Goal: Find specific page/section: Find specific page/section

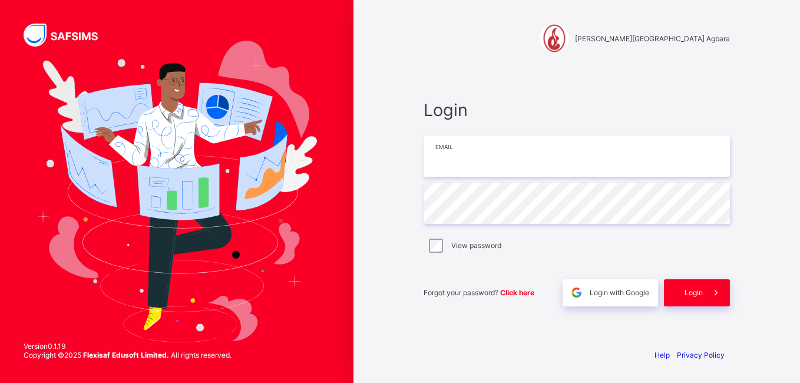
click at [568, 143] on input "email" at bounding box center [576, 155] width 306 height 41
type input "**********"
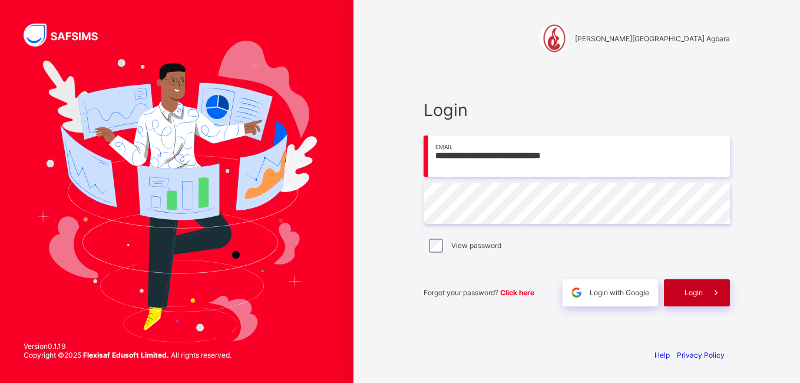
click at [707, 289] on span at bounding box center [716, 292] width 27 height 27
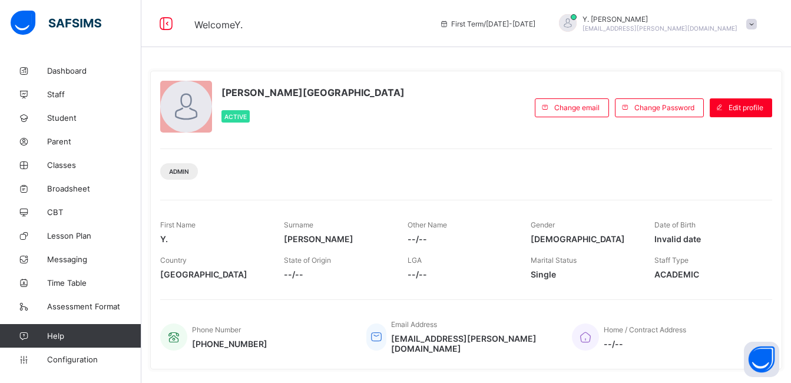
click at [438, 298] on div "Y. Ajayi Active Change email Change Password Edit profile Admin First Name Y. S…" at bounding box center [466, 220] width 632 height 299
click at [85, 194] on link "Broadsheet" at bounding box center [70, 189] width 141 height 24
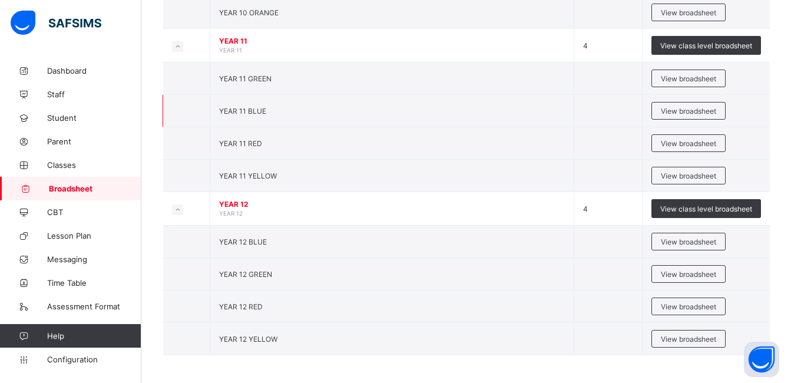
scroll to position [796, 0]
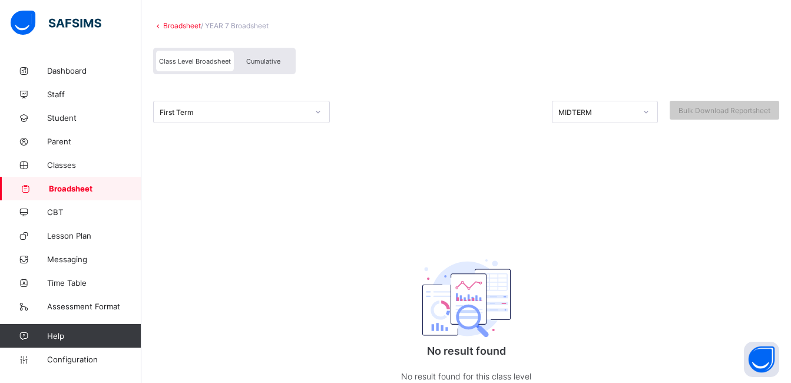
scroll to position [64, 0]
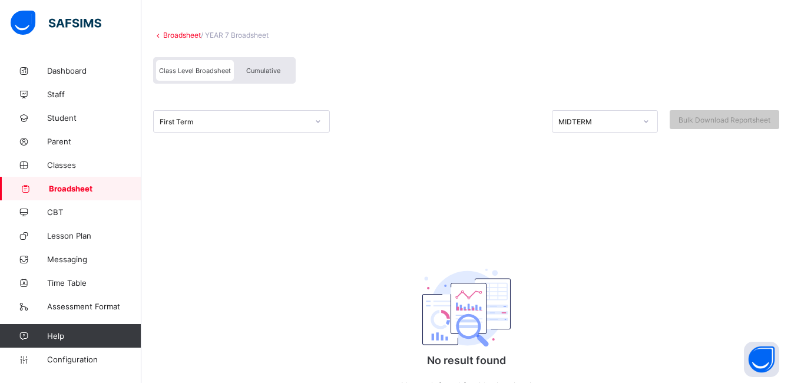
click at [286, 136] on div at bounding box center [466, 146] width 626 height 29
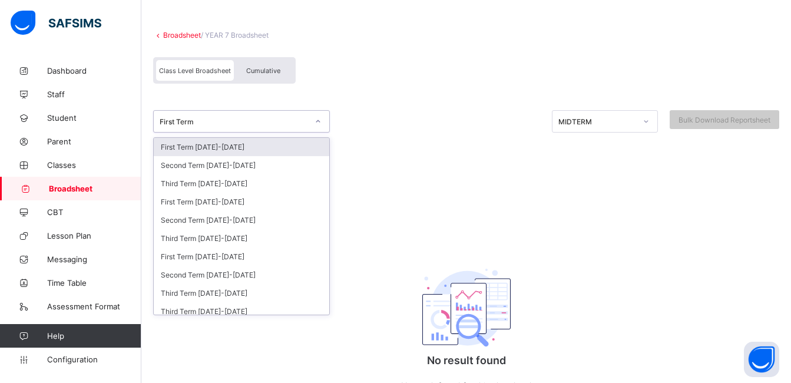
click at [287, 120] on div "First Term" at bounding box center [234, 121] width 148 height 9
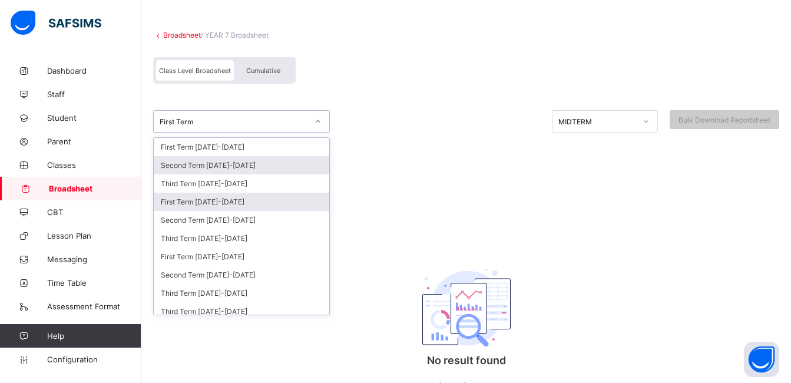
scroll to position [6, 0]
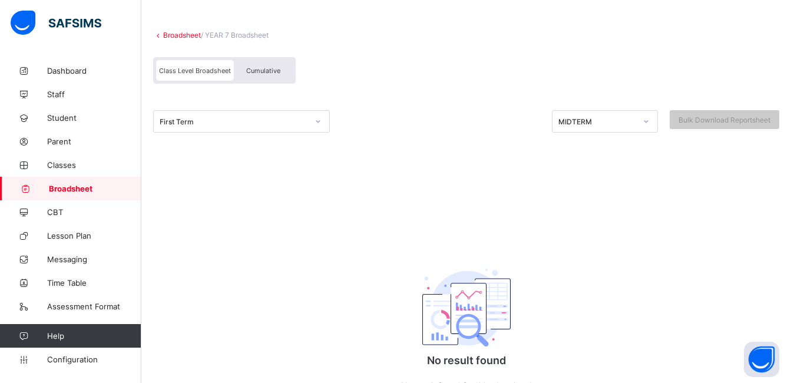
click at [273, 61] on div "Cumulative" at bounding box center [263, 70] width 59 height 21
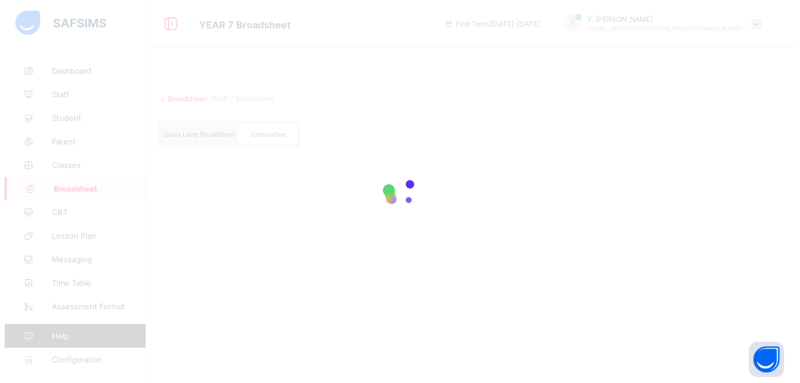
scroll to position [0, 0]
click at [273, 61] on div at bounding box center [400, 191] width 800 height 383
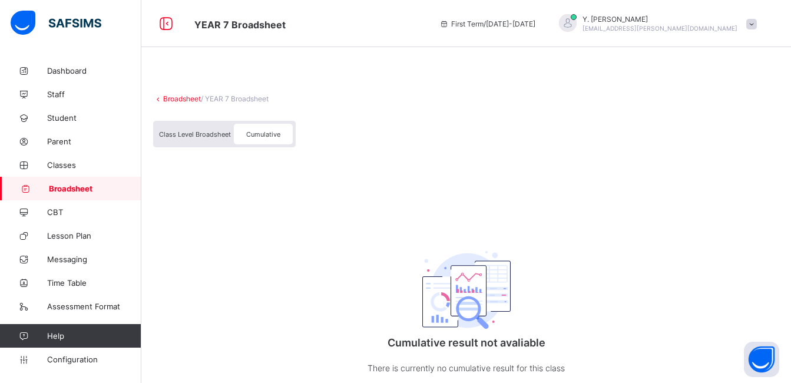
click at [225, 137] on span "Class Level Broadsheet" at bounding box center [195, 134] width 72 height 8
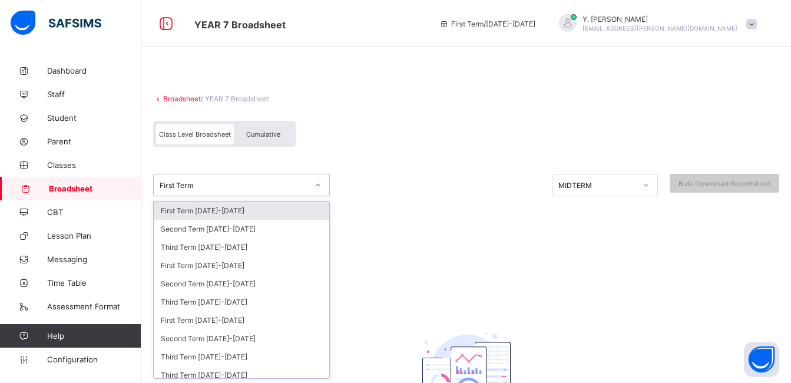
click at [245, 186] on div "First Term" at bounding box center [234, 185] width 148 height 9
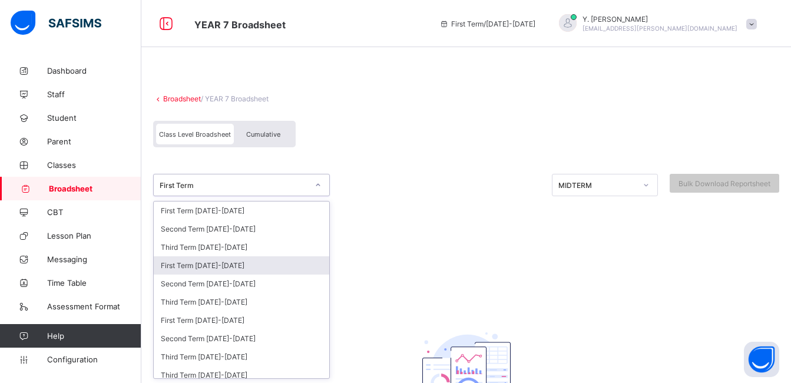
click at [240, 256] on div "First Term [DATE]-[DATE]" at bounding box center [241, 265] width 175 height 18
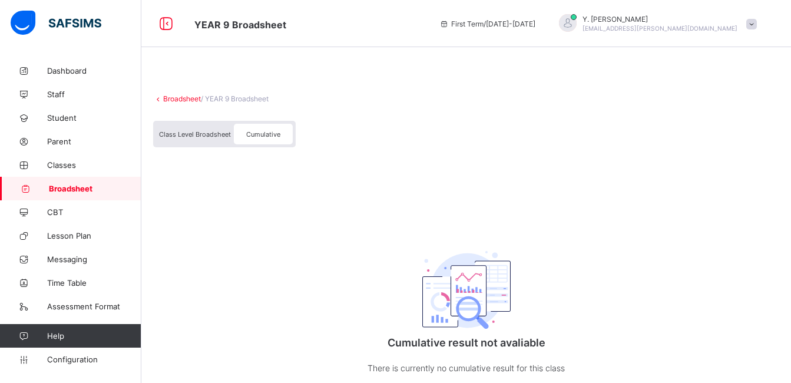
click at [204, 130] on div "Class Level Broadsheet" at bounding box center [195, 134] width 78 height 21
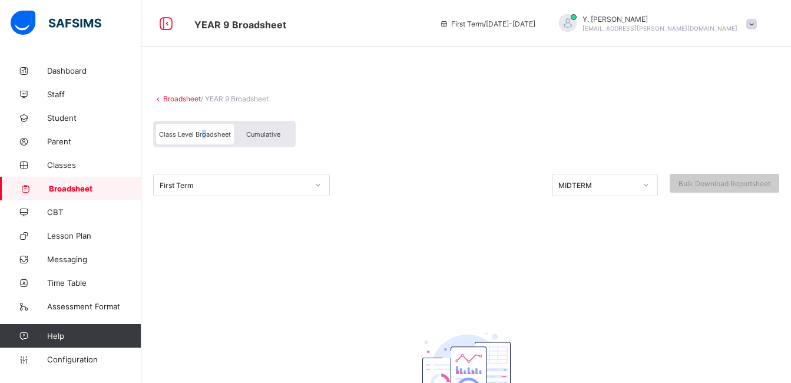
drag, startPoint x: 204, startPoint y: 130, endPoint x: 218, endPoint y: 185, distance: 57.6
click at [218, 185] on div "First Term" at bounding box center [234, 185] width 148 height 9
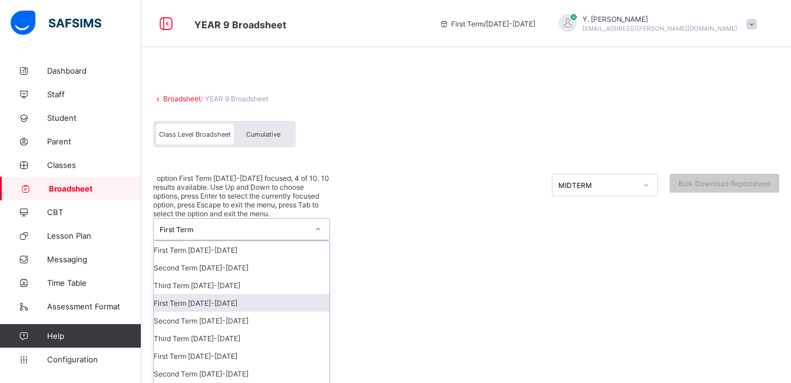
click at [246, 294] on div "First Term [DATE]-[DATE]" at bounding box center [241, 303] width 175 height 18
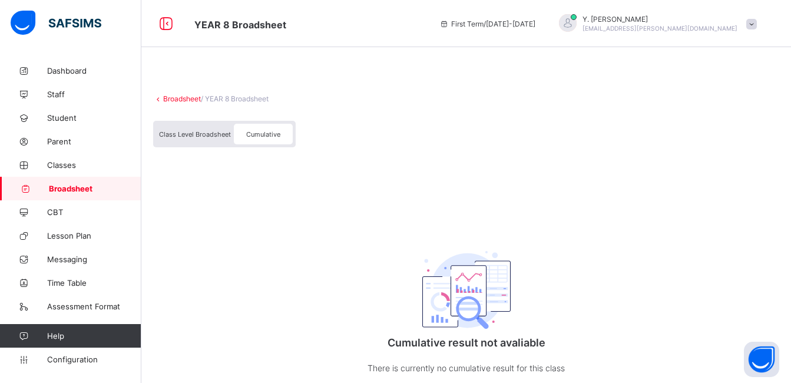
click at [196, 130] on div "Class Level Broadsheet" at bounding box center [195, 134] width 78 height 21
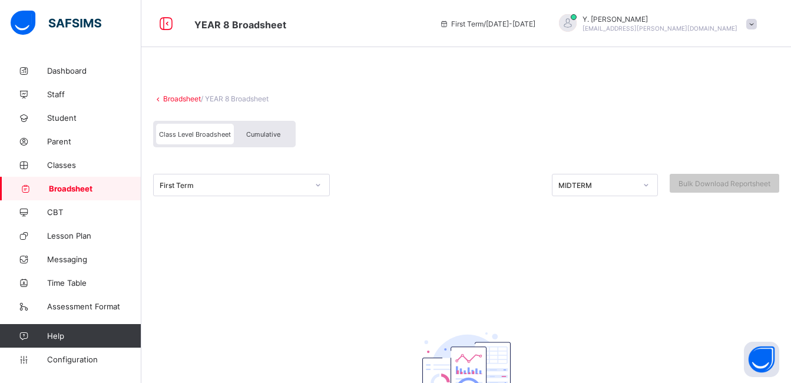
click at [242, 183] on div "First Term" at bounding box center [234, 185] width 148 height 9
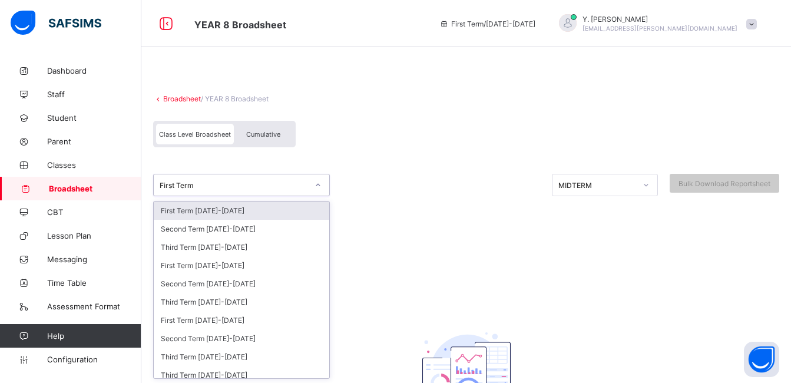
drag, startPoint x: 241, startPoint y: 270, endPoint x: 211, endPoint y: 177, distance: 97.8
click at [211, 177] on div "First Term" at bounding box center [230, 185] width 153 height 16
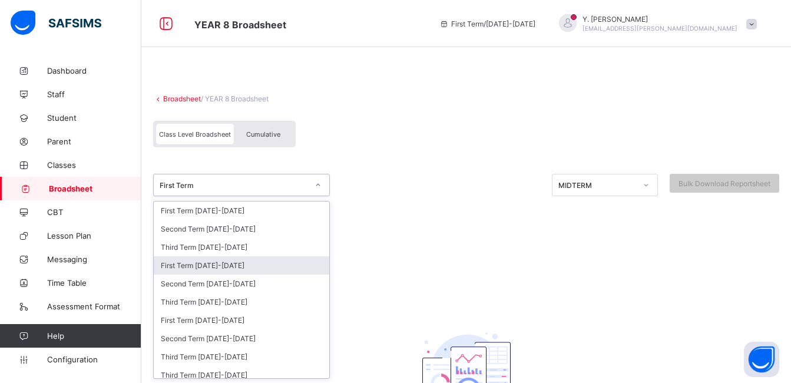
click at [206, 265] on div "First Term [DATE]-[DATE]" at bounding box center [241, 265] width 175 height 18
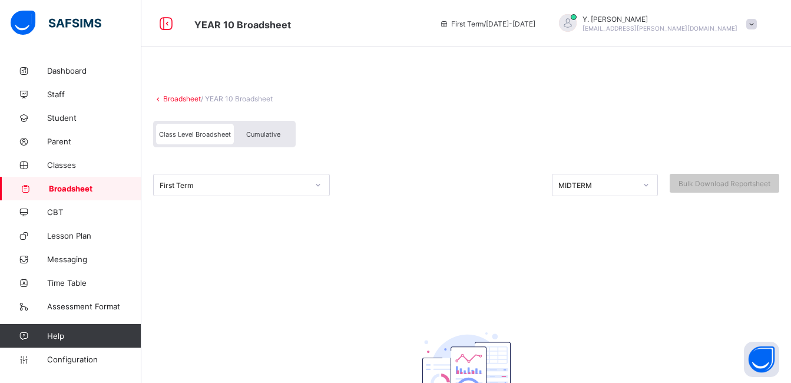
click at [263, 130] on span "Cumulative" at bounding box center [263, 134] width 34 height 8
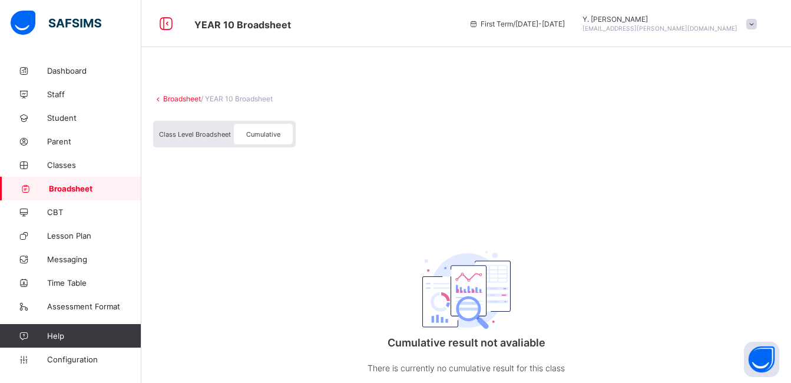
click at [192, 136] on span "Class Level Broadsheet" at bounding box center [195, 134] width 72 height 8
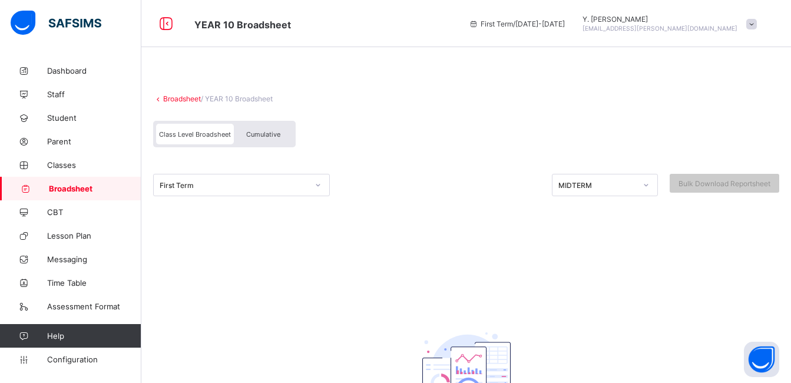
click at [272, 188] on div "First Term" at bounding box center [234, 185] width 148 height 9
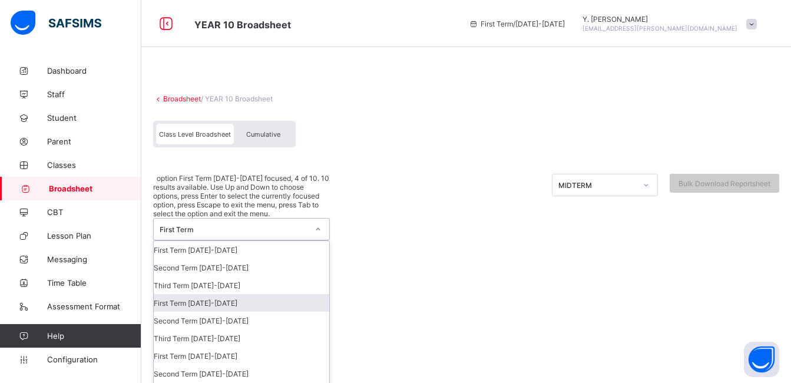
click at [223, 294] on div "First Term [DATE]-[DATE]" at bounding box center [241, 303] width 175 height 18
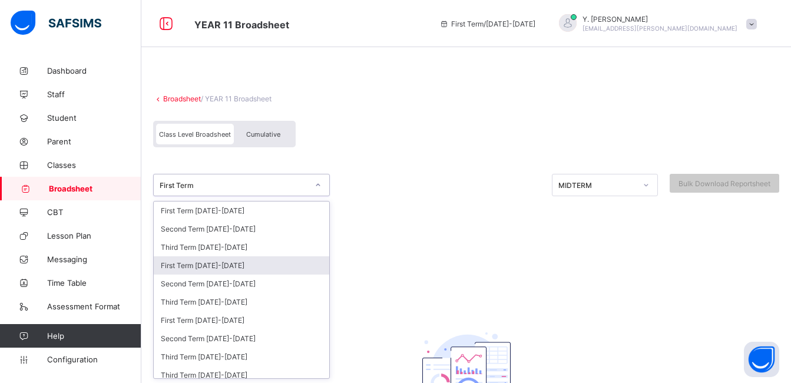
click at [202, 271] on div "First Term [DATE]-[DATE]" at bounding box center [241, 265] width 175 height 18
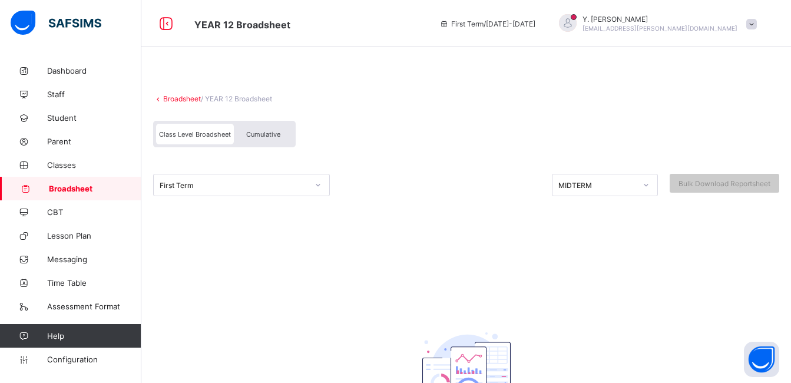
click at [308, 196] on div at bounding box center [466, 210] width 626 height 29
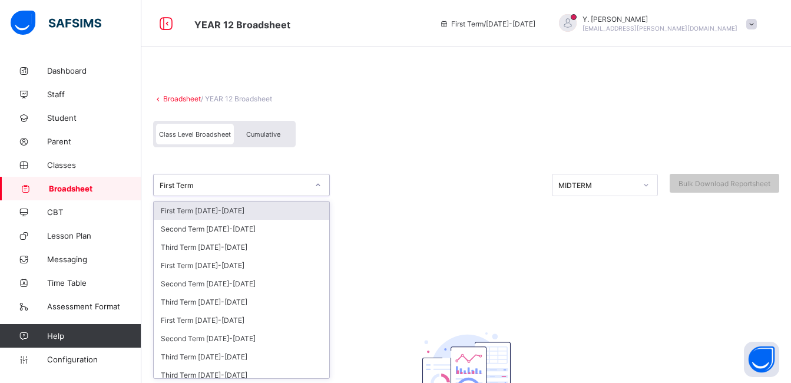
click at [301, 186] on div "First Term" at bounding box center [234, 185] width 148 height 9
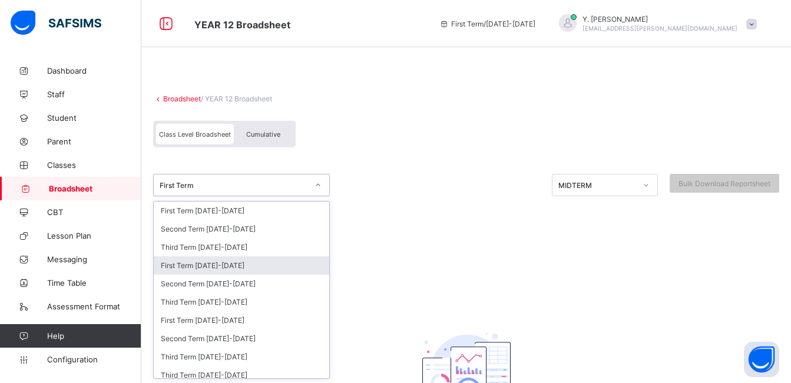
click at [254, 274] on div "First Term [DATE]-[DATE]" at bounding box center [241, 265] width 175 height 18
